Goal: Navigation & Orientation: Find specific page/section

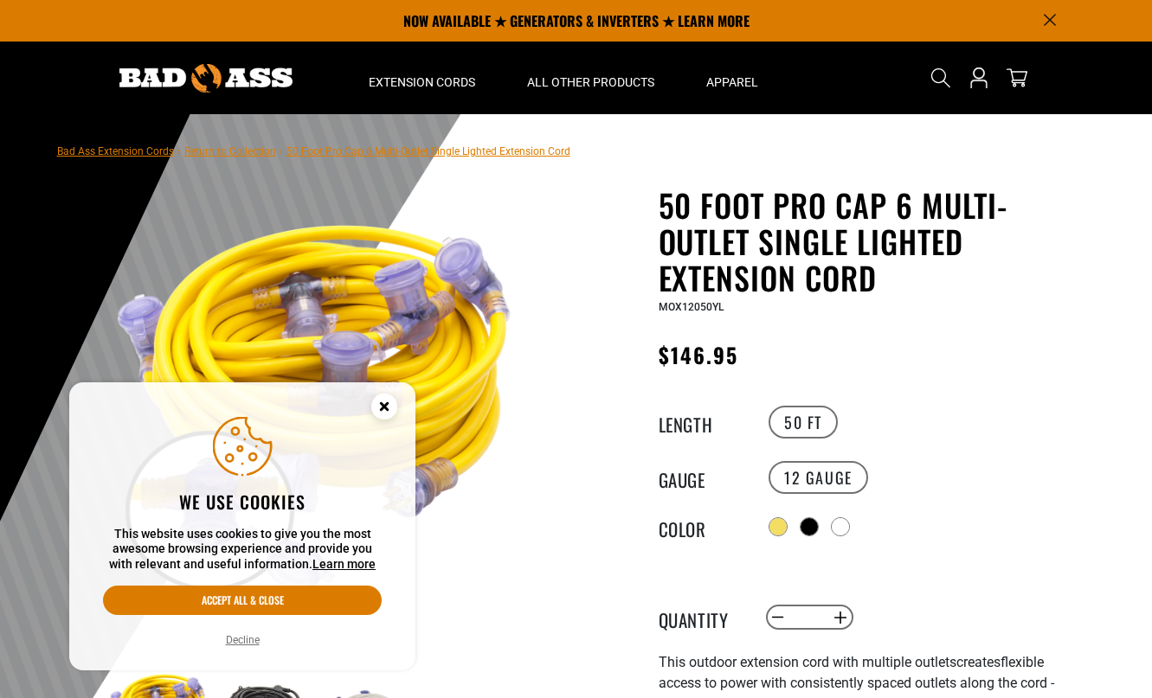
click at [383, 406] on icon "Cookie Consent" at bounding box center [384, 406] width 6 height 6
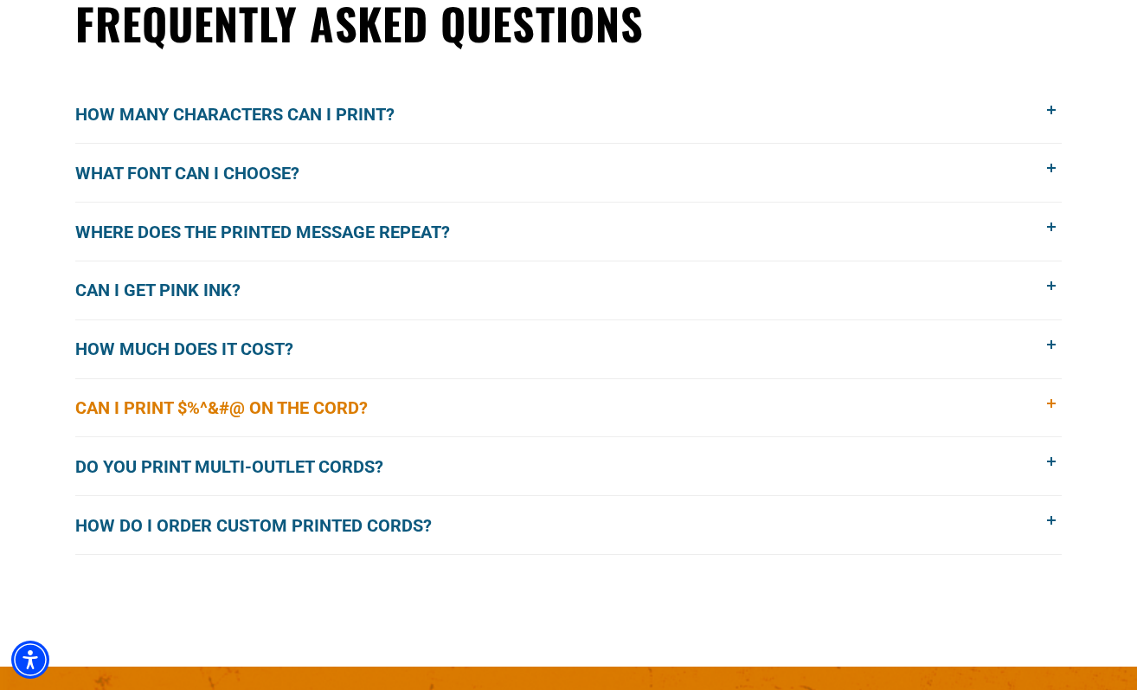
scroll to position [1339, 0]
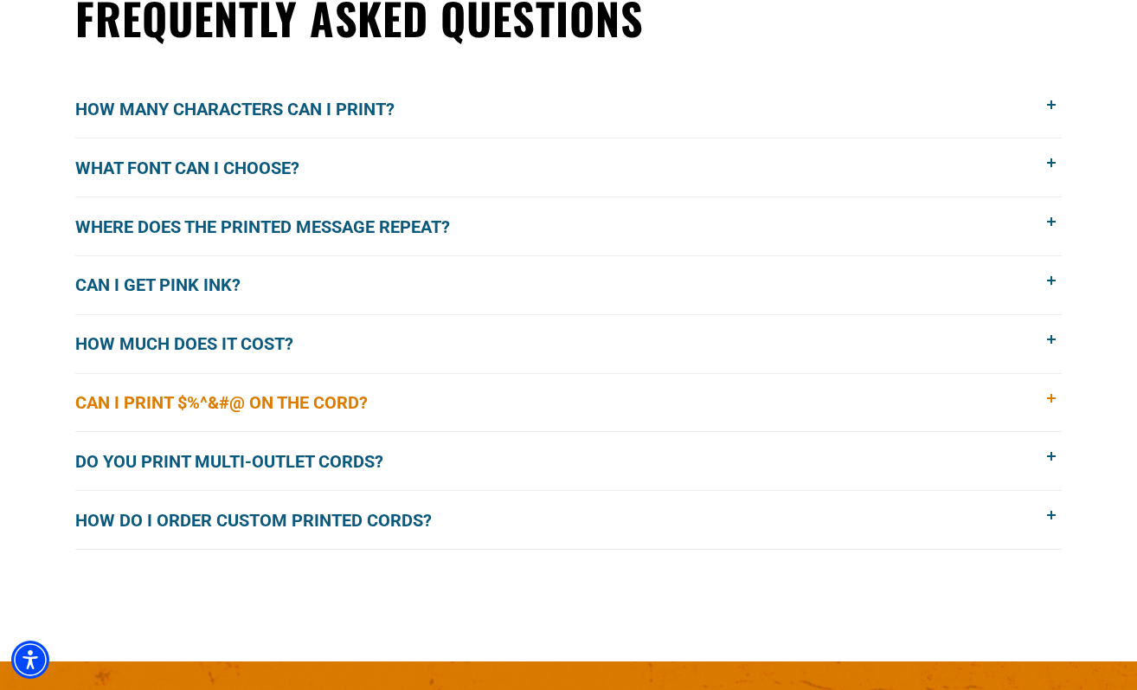
click at [1047, 395] on span at bounding box center [1052, 398] width 19 height 19
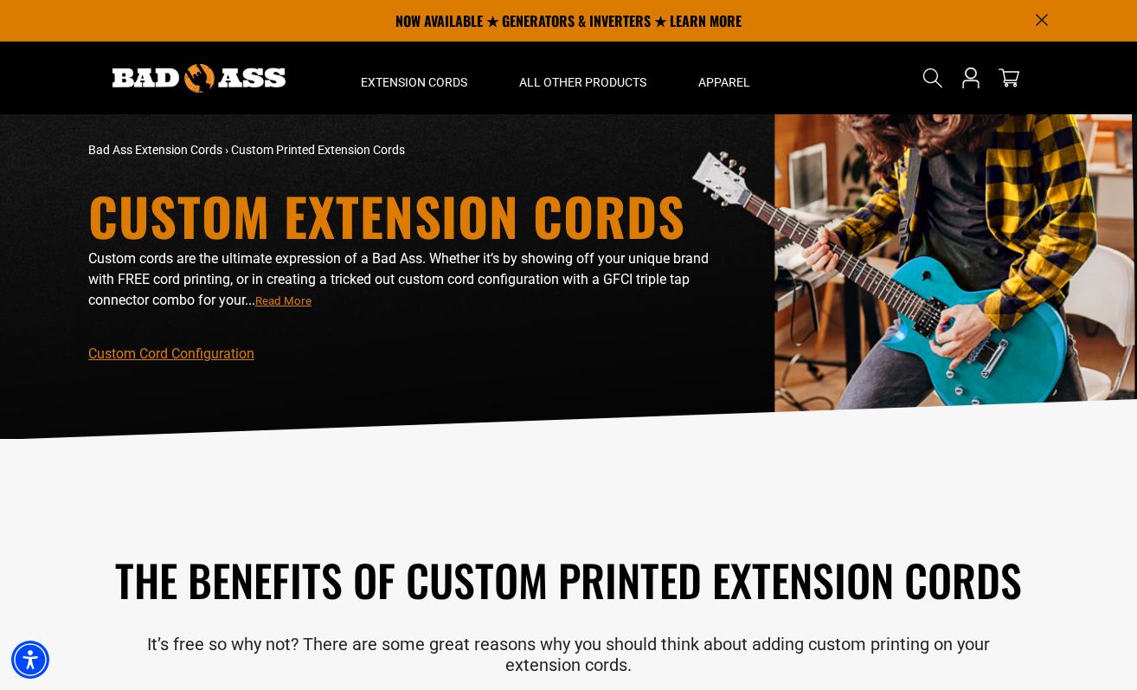
scroll to position [0, 0]
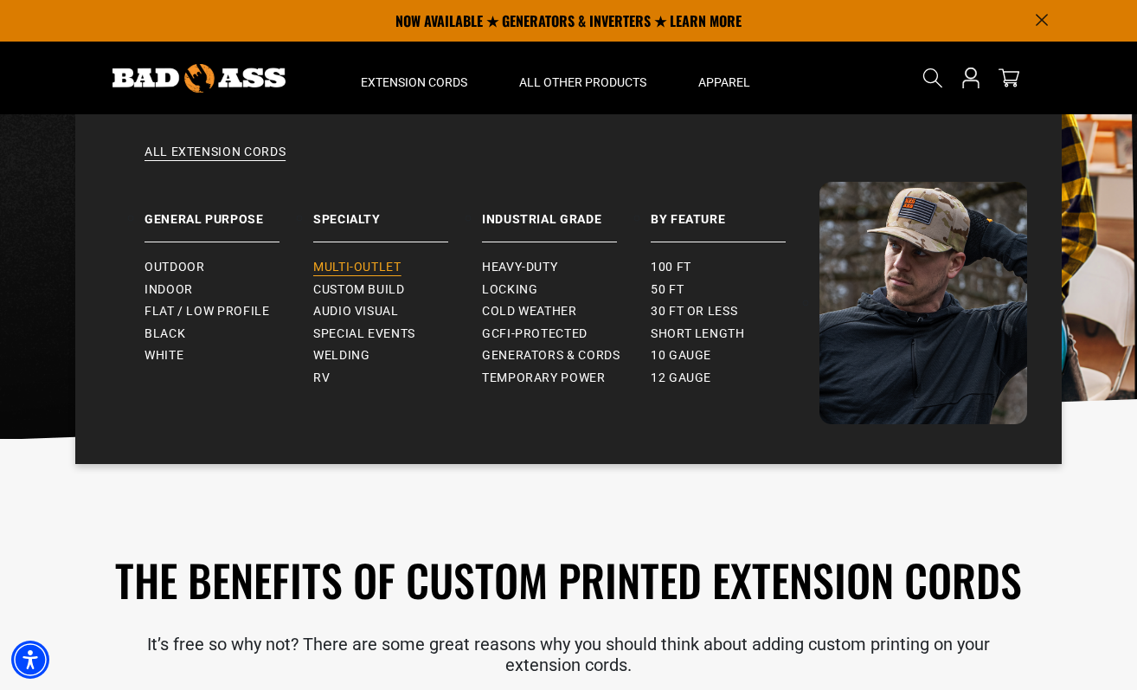
click at [350, 265] on span "Multi-Outlet" at bounding box center [357, 268] width 88 height 16
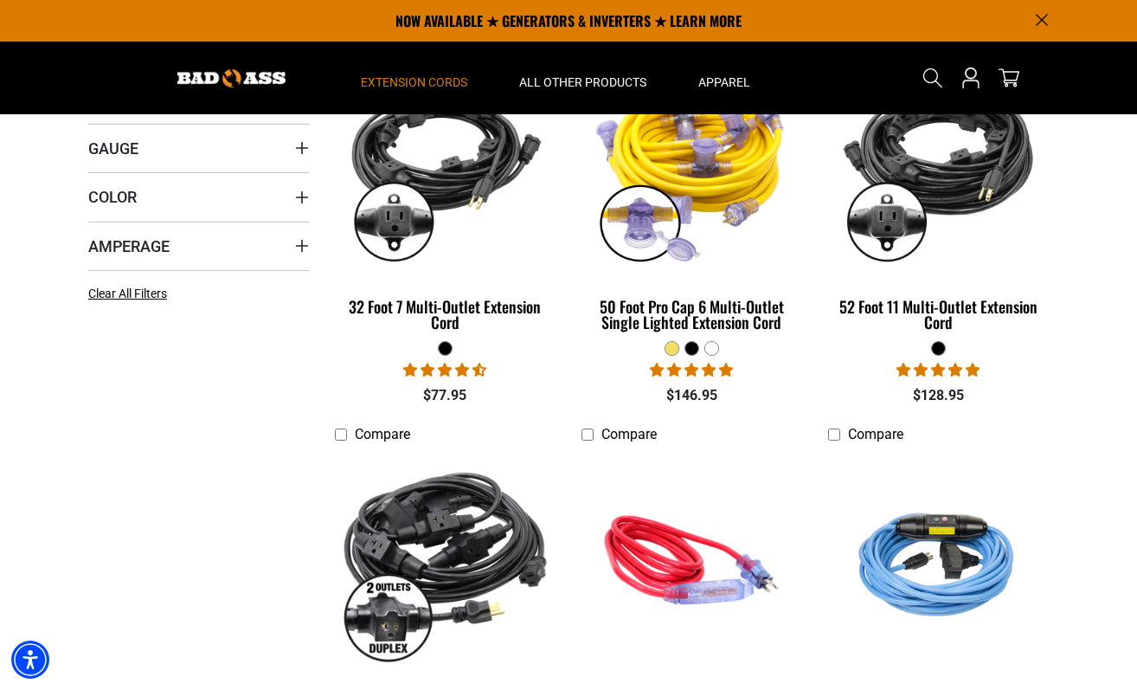
scroll to position [466, 0]
